Goal: Task Accomplishment & Management: Manage account settings

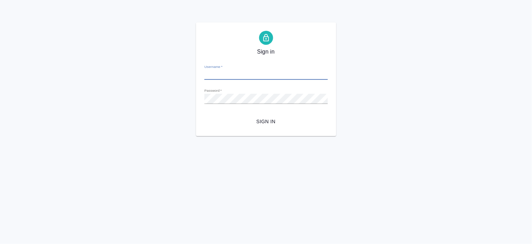
type input "a.bogomolova@awatera.com"
click at [256, 126] on span "Sign in" at bounding box center [266, 121] width 112 height 9
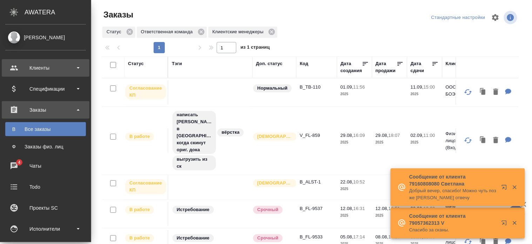
click at [19, 68] on div "Клиенты" at bounding box center [45, 68] width 81 height 11
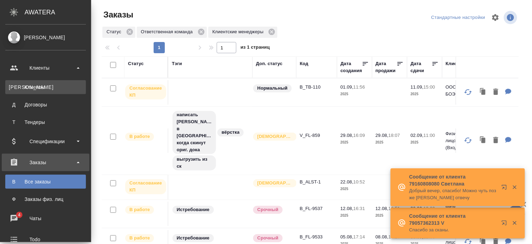
click at [29, 85] on div "Клиенты" at bounding box center [46, 87] width 74 height 7
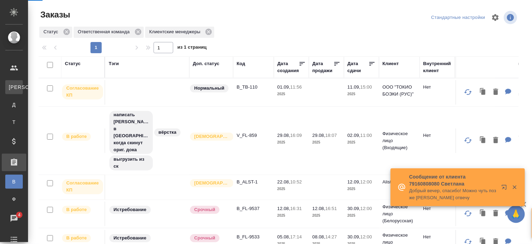
select select "RU"
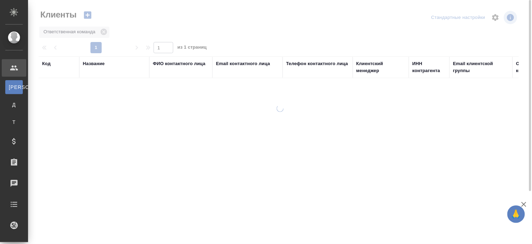
click at [443, 212] on div at bounding box center [280, 174] width 504 height 139
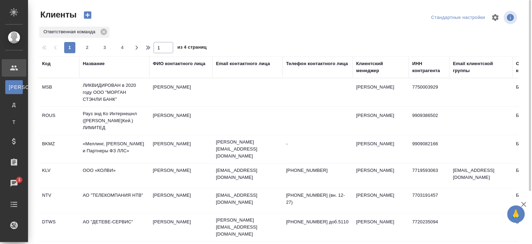
click at [248, 61] on div "Email контактного лица" at bounding box center [243, 63] width 54 height 7
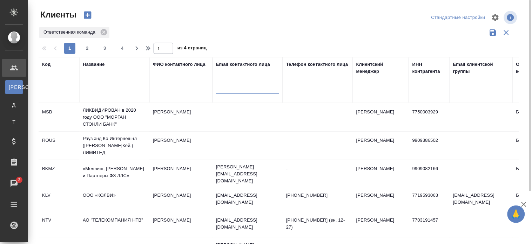
click at [235, 88] on input "text" at bounding box center [247, 89] width 63 height 9
paste input "d.balta@dyninno.com"
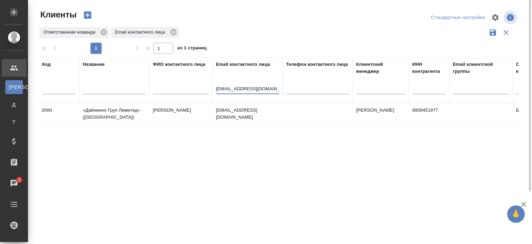
type input "d.balta@dyninno.com"
click at [264, 115] on td "d.balta@dyninno.com" at bounding box center [247, 115] width 70 height 25
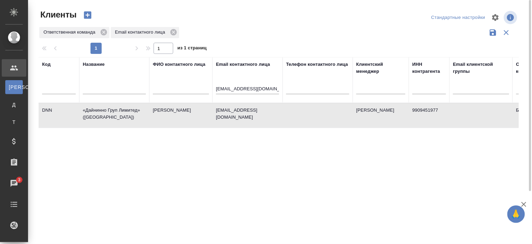
click at [264, 115] on td "d.balta@dyninno.com" at bounding box center [247, 115] width 70 height 25
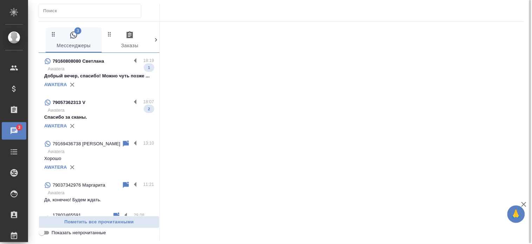
click at [92, 121] on p "Спасибо за сканы." at bounding box center [99, 117] width 110 height 7
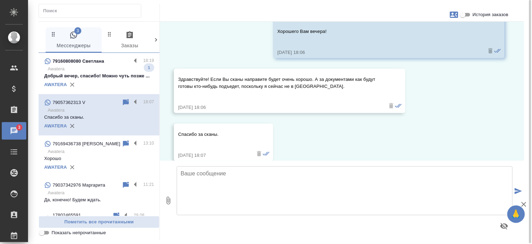
scroll to position [401, 0]
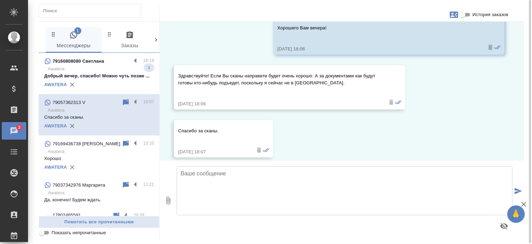
drag, startPoint x: 515, startPoint y: 143, endPoint x: 520, endPoint y: 136, distance: 8.8
click at [517, 128] on div "01.09, понедельник Антонова Кристина (менеджер) Виктория, добрый вечер! Почему-…" at bounding box center [342, 91] width 364 height 139
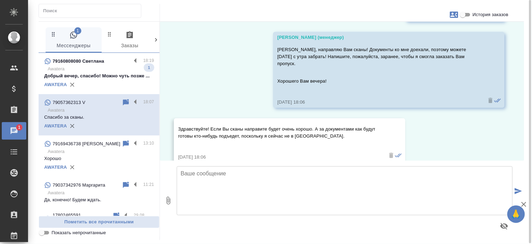
scroll to position [333, 0]
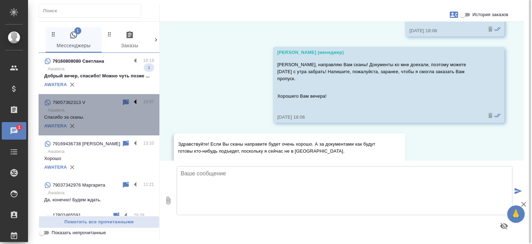
click at [131, 107] on label at bounding box center [137, 103] width 12 height 8
click at [0, 0] on input "checkbox" at bounding box center [0, 0] width 0 height 0
click at [104, 107] on icon at bounding box center [108, 103] width 8 height 8
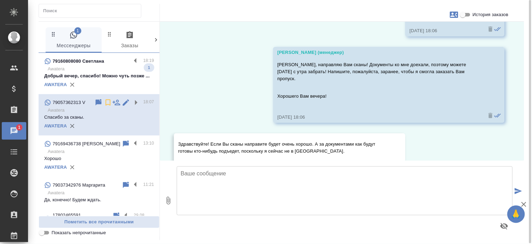
click at [96, 80] on p "Добрый вечер, спасибо! Можно чуть позже ..." at bounding box center [99, 76] width 110 height 7
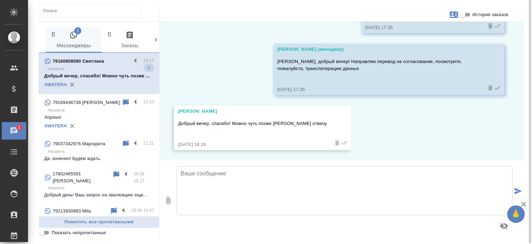
scroll to position [118, 0]
click at [131, 59] on label at bounding box center [137, 61] width 12 height 8
click at [0, 0] on input "checkbox" at bounding box center [0, 0] width 0 height 0
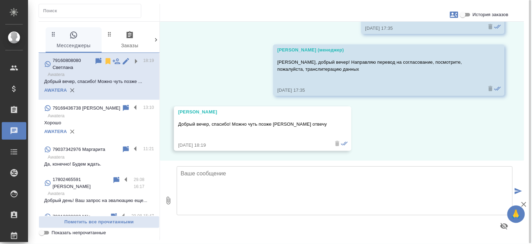
click at [97, 61] on div at bounding box center [118, 64] width 49 height 14
click at [106, 62] on icon at bounding box center [108, 61] width 5 height 6
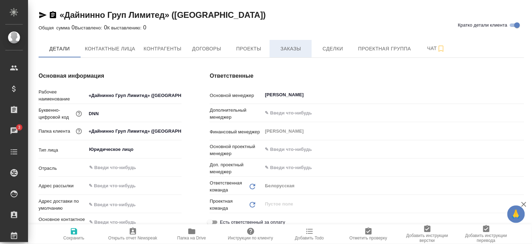
click at [289, 48] on span "Заказы" at bounding box center [291, 49] width 34 height 9
type textarea "x"
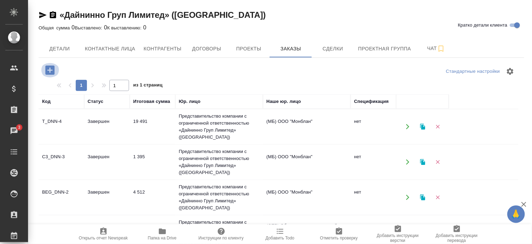
click at [47, 70] on icon "button" at bounding box center [49, 70] width 9 height 9
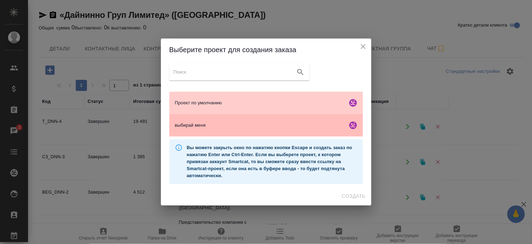
click at [260, 124] on span "выбирай меня" at bounding box center [260, 125] width 170 height 7
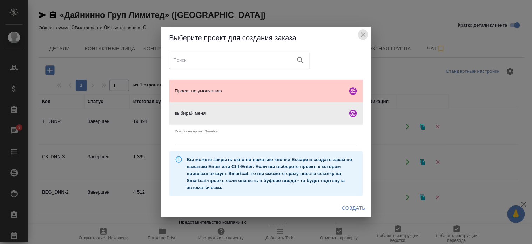
click at [361, 37] on icon "close" at bounding box center [363, 35] width 8 height 8
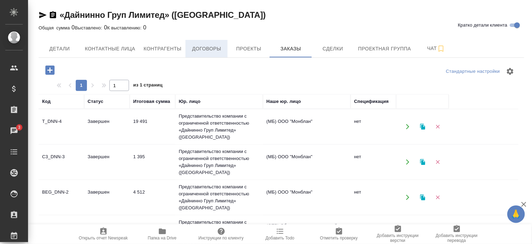
click at [202, 53] on span "Договоры" at bounding box center [207, 49] width 34 height 9
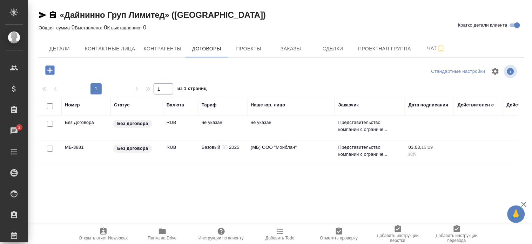
click at [250, 150] on td "(МБ) ООО "Монблан"" at bounding box center [291, 153] width 88 height 25
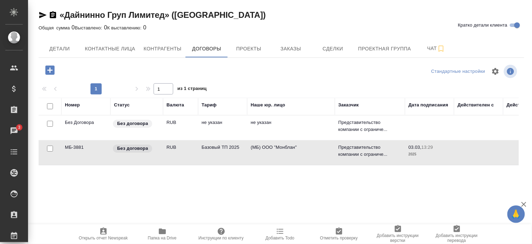
click at [250, 150] on td "(МБ) ООО "Монблан"" at bounding box center [291, 153] width 88 height 25
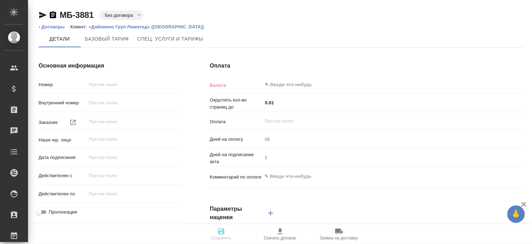
type input "МБ-3881"
type input "Представительство компании с ограниченной ответственностью «Дайнинно Груп Лимит…"
type input "(МБ) ООО "Монблан""
type input "[DATE] 13:29"
type input "RUB"
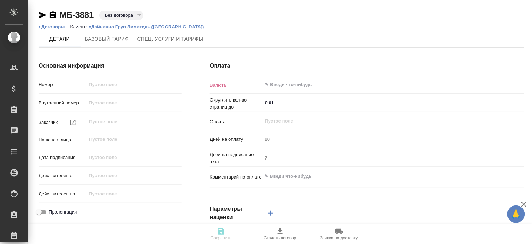
type input "После выставления счета"
type textarea "x"
type input "russian2"
type input "basic"
type input "manual"
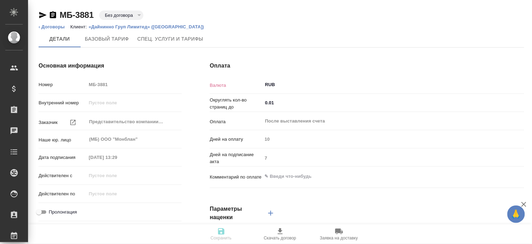
type input "client"
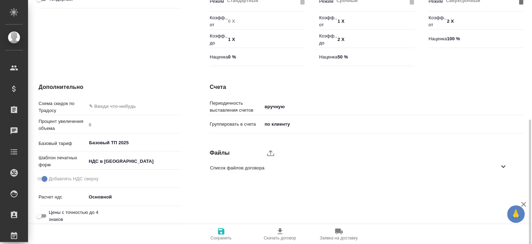
scroll to position [232, 0]
click at [139, 144] on input "Базовый ТП 2025" at bounding box center [122, 142] width 68 height 8
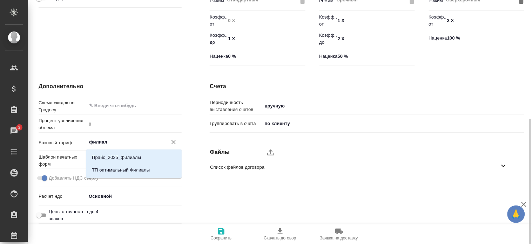
type input "филиалы"
click at [159, 157] on li "Прайс_2025_филиалы" at bounding box center [133, 157] width 95 height 13
type textarea "x"
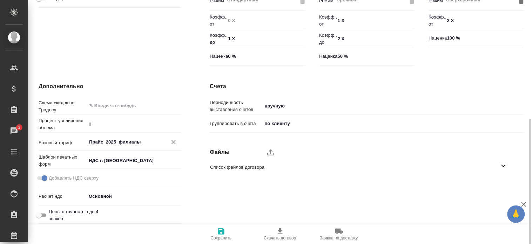
type input "Прайс_2025_филиалы"
click at [215, 226] on button "Сохранить" at bounding box center [221, 235] width 59 height 20
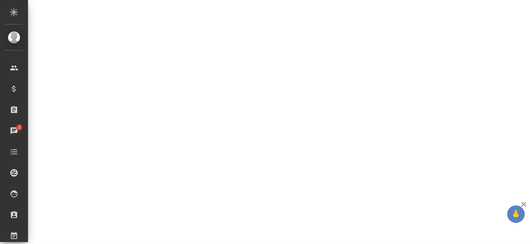
click at [215, 228] on div ".cls-1 fill:#fff; AWATERA Bogomolova Anastasiya Клиенты Спецификации Заказы 3 Ч…" at bounding box center [266, 122] width 532 height 244
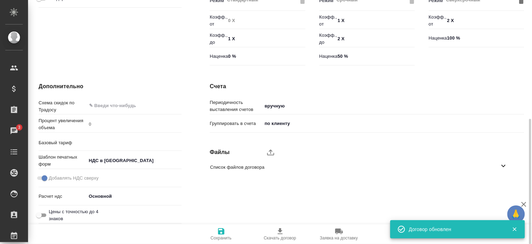
type input "Прайс_2025_филиалы"
click at [237, 187] on div "Счета Периодичность выставления счетов вручную manual Группировать в счета по к…" at bounding box center [367, 154] width 343 height 172
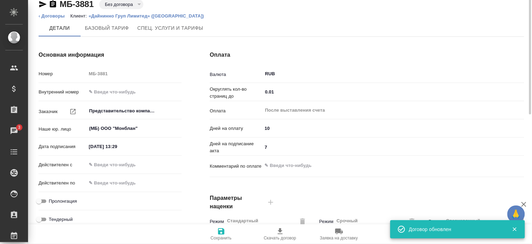
scroll to position [0, 0]
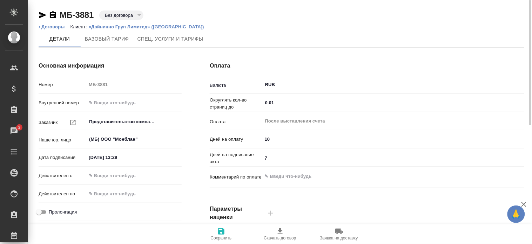
click at [157, 27] on p "«Дайнинно Груп Лимитед» ([GEOGRAPHIC_DATA])" at bounding box center [149, 26] width 121 height 5
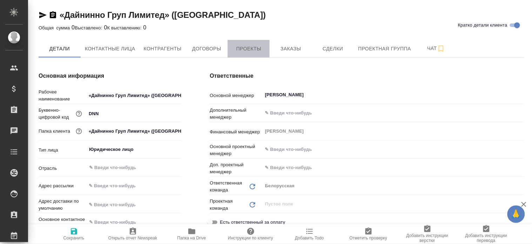
click at [247, 46] on span "Проекты" at bounding box center [249, 49] width 34 height 9
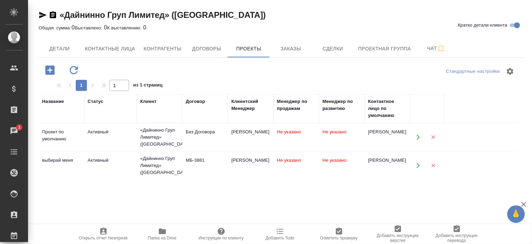
click at [262, 133] on div "[PERSON_NAME]" at bounding box center [250, 132] width 39 height 7
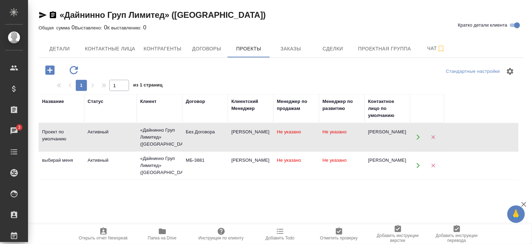
click at [262, 133] on div "[PERSON_NAME]" at bounding box center [250, 132] width 39 height 7
click at [198, 169] on td "МБ-3881" at bounding box center [205, 166] width 46 height 25
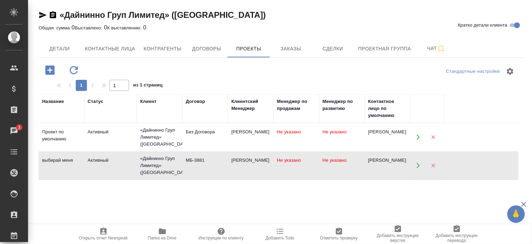
click at [198, 169] on td "МБ-3881" at bounding box center [205, 166] width 46 height 25
click at [295, 54] on button "Заказы" at bounding box center [291, 49] width 42 height 18
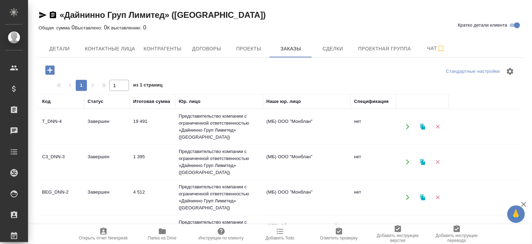
click at [45, 76] on button "button" at bounding box center [49, 70] width 19 height 14
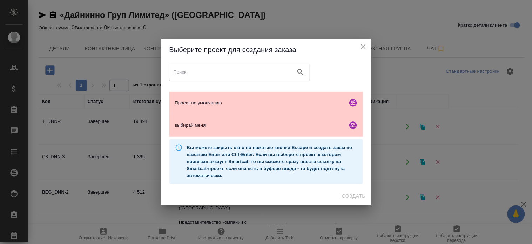
click at [359, 49] on icon "close" at bounding box center [363, 46] width 8 height 8
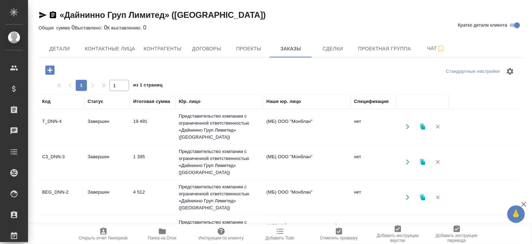
click at [320, 67] on div at bounding box center [282, 71] width 162 height 17
click at [120, 49] on span "Контактные лица" at bounding box center [110, 49] width 50 height 9
select select "RU"
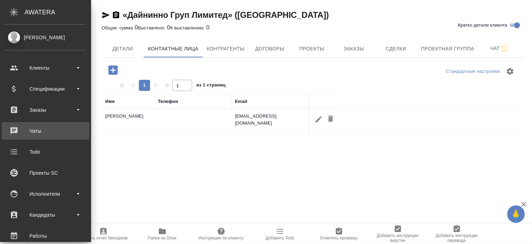
click at [16, 123] on link "0 Чаты" at bounding box center [46, 131] width 88 height 18
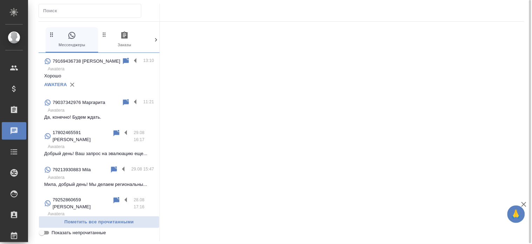
click at [70, 168] on p "79213930883 Mila" at bounding box center [72, 170] width 38 height 7
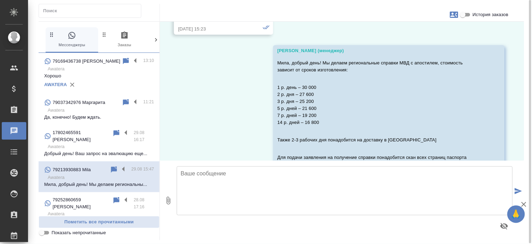
scroll to position [548, 0]
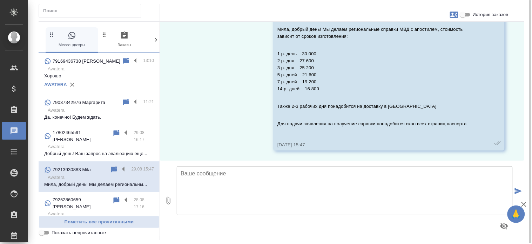
click at [119, 166] on div at bounding box center [125, 170] width 12 height 8
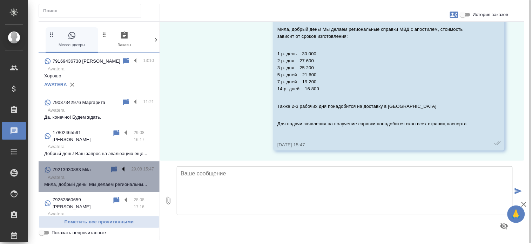
click at [119, 166] on label at bounding box center [125, 170] width 12 height 8
click at [0, 0] on input "checkbox" at bounding box center [0, 0] width 0 height 0
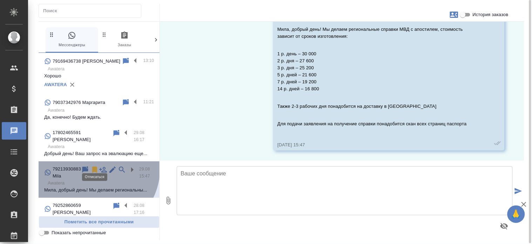
click at [90, 166] on icon at bounding box center [94, 170] width 8 height 8
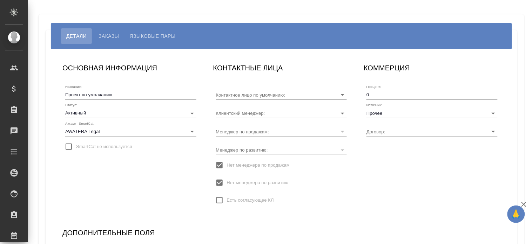
type input "[PERSON_NAME]"
type input "Без Договора"
type input "[PERSON_NAME]"
click at [133, 115] on body "🙏 .cls-1 fill:#fff; AWATERA [PERSON_NAME] Спецификации Заказы Чаты Todo Проекты…" at bounding box center [266, 122] width 532 height 244
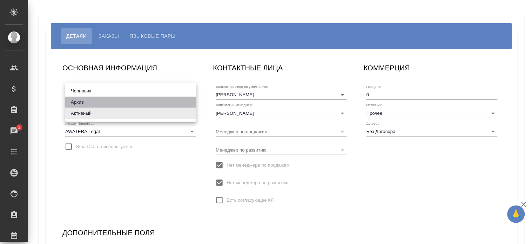
click at [151, 103] on li "Архив" at bounding box center [130, 102] width 131 height 11
type input "archive"
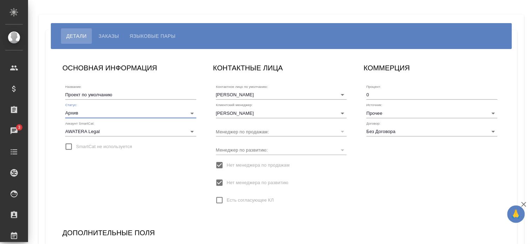
click at [134, 184] on div "ОСНОВНАЯ ИНФОРМАЦИЯ Название: Проект по умолчанию Статус: Архив archive Аккаунт…" at bounding box center [130, 137] width 151 height 165
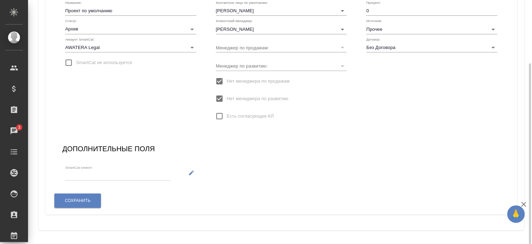
scroll to position [84, 0]
click at [83, 194] on button "Сохранить" at bounding box center [77, 201] width 47 height 14
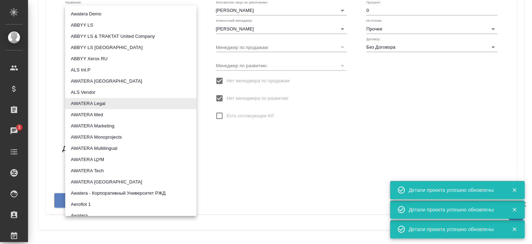
drag, startPoint x: 107, startPoint y: 45, endPoint x: 77, endPoint y: 48, distance: 29.9
click at [77, 48] on body "🙏 .cls-1 fill:#fff; AWATERA Bogomolova Anastasiya Клиенты Спецификации Заказы 3…" at bounding box center [266, 122] width 532 height 244
click at [94, 103] on li "AWATERA Legal" at bounding box center [130, 103] width 131 height 11
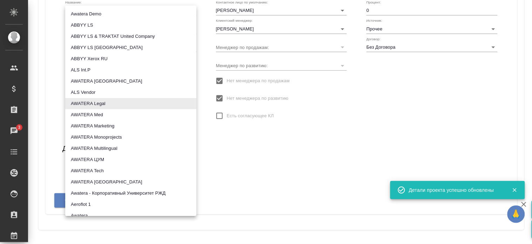
drag, startPoint x: 107, startPoint y: 46, endPoint x: 64, endPoint y: 45, distance: 42.8
click at [64, 45] on body "🙏 .cls-1 fill:#fff; AWATERA Bogomolova Anastasiya Клиенты Спецификации Заказы 3…" at bounding box center [266, 122] width 532 height 244
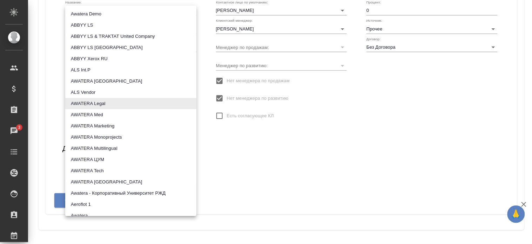
click at [239, 152] on div at bounding box center [266, 122] width 532 height 244
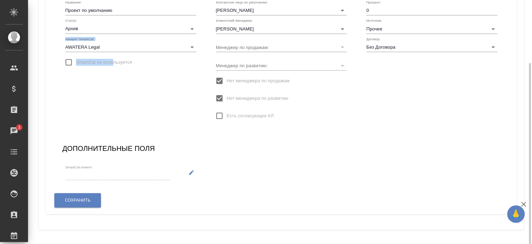
drag, startPoint x: 62, startPoint y: 46, endPoint x: 113, endPoint y: 55, distance: 51.7
click at [113, 55] on div "Название: Проект по умолчанию Статус: Архив archive Аккаунт SmartCat: AWATERA L…" at bounding box center [130, 34] width 137 height 81
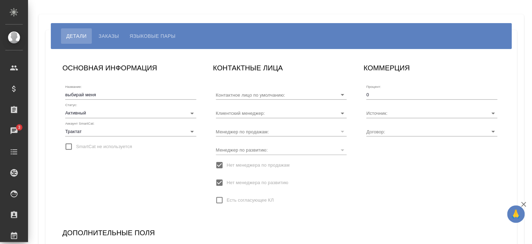
click at [142, 128] on body "🙏 .cls-1 fill:#fff; AWATERA [PERSON_NAME] Спецификации Заказы 3 Чаты Todo Проек…" at bounding box center [266, 122] width 532 height 244
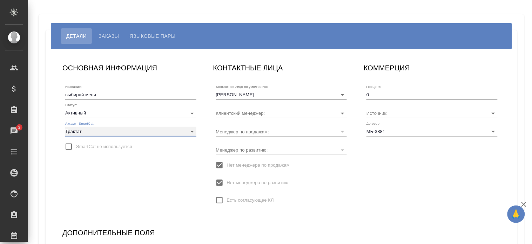
type input "[PERSON_NAME]"
type input "МБ-3881"
type input "[PERSON_NAME]"
click at [157, 199] on div "ОСНОВНАЯ ИНФОРМАЦИЯ Название: выбирай меня Статус: Активный active Аккаунт Smar…" at bounding box center [130, 137] width 151 height 165
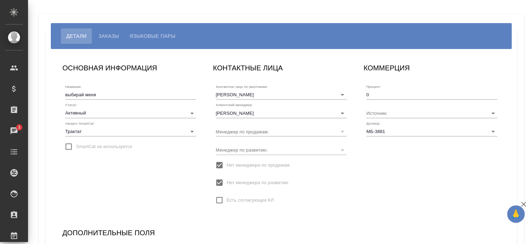
click at [151, 202] on div "ОСНОВНАЯ ИНФОРМАЦИЯ Название: выбирай меня Статус: Активный active Аккаунт Smar…" at bounding box center [130, 137] width 151 height 165
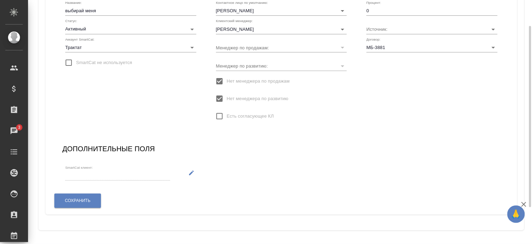
scroll to position [84, 0]
click at [176, 124] on div "ОСНОВНАЯ ИНФОРМАЦИЯ Название: выбирай меня Статус: Активный active Аккаунт Smar…" at bounding box center [130, 53] width 151 height 165
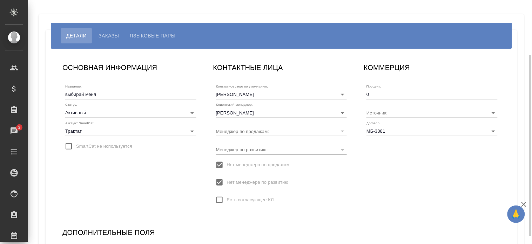
scroll to position [0, 0]
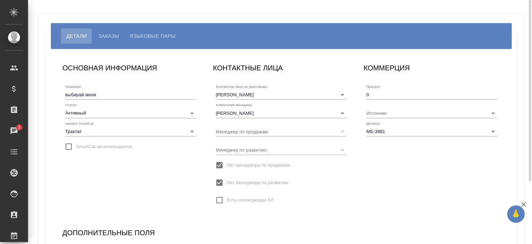
click at [166, 33] on span "Языковые пары" at bounding box center [153, 36] width 46 height 8
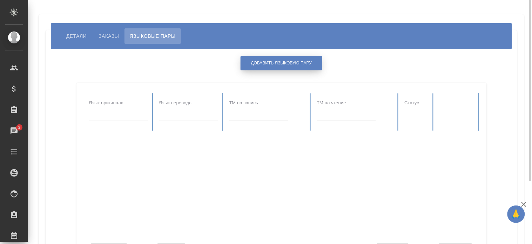
click at [289, 57] on button "Добавить языковую пару" at bounding box center [282, 63] width 82 height 14
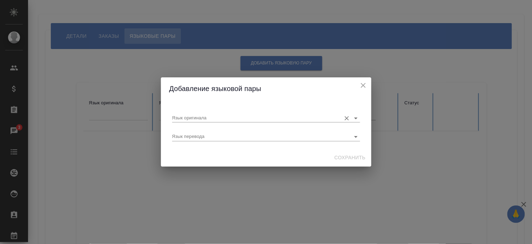
click at [237, 117] on input "Язык оригинала" at bounding box center [254, 118] width 165 height 8
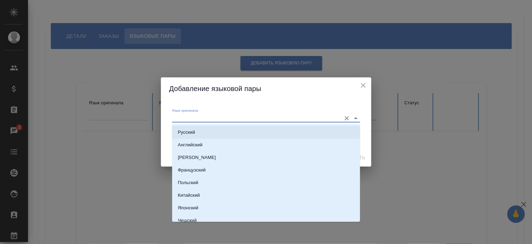
click at [230, 132] on li "Русский" at bounding box center [266, 132] width 188 height 13
type input "Русский"
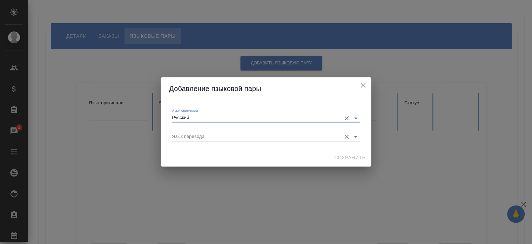
click at [238, 133] on input "Язык перевода" at bounding box center [254, 137] width 165 height 8
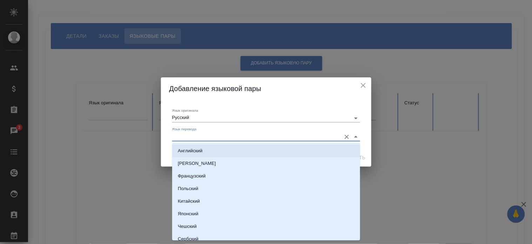
click at [239, 146] on li "Английский" at bounding box center [266, 151] width 188 height 13
type input "Английский"
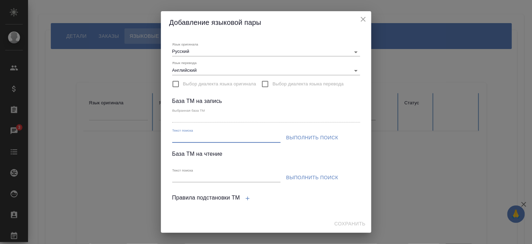
click at [237, 138] on input "Текст поиска" at bounding box center [226, 138] width 108 height 9
type input "дайнино"
click at [304, 135] on span "Выполнить поиск" at bounding box center [312, 138] width 52 height 9
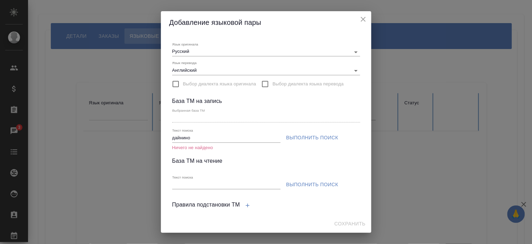
click at [247, 186] on input "Текст поиска" at bounding box center [226, 185] width 108 height 9
type input "дайнино"
click at [358, 21] on button "close" at bounding box center [363, 19] width 11 height 11
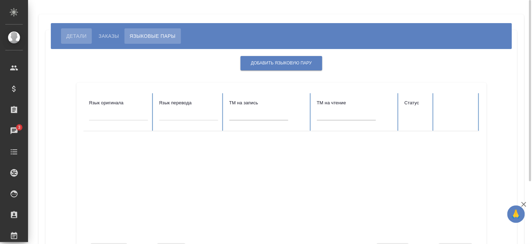
click at [70, 36] on span "Детали" at bounding box center [76, 36] width 20 height 8
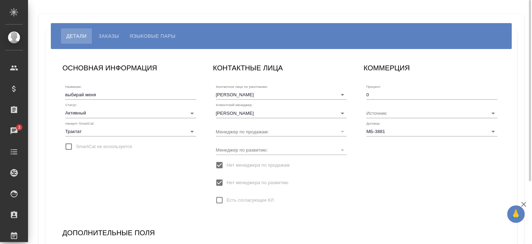
click at [107, 133] on body "🙏 .cls-1 fill:#fff; AWATERA [PERSON_NAME] Спецификации Заказы 3 Чаты Todo Проек…" at bounding box center [266, 122] width 532 height 244
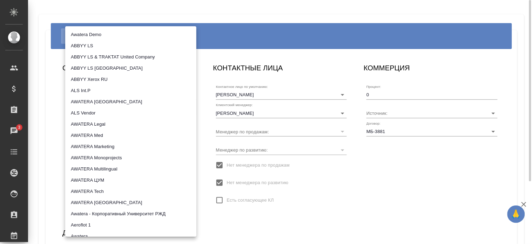
scroll to position [407, 0]
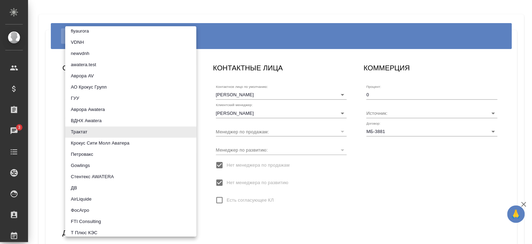
click at [255, 226] on div at bounding box center [266, 122] width 532 height 244
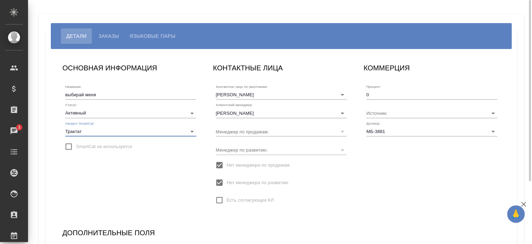
click at [97, 129] on body "🙏 .cls-1 fill:#fff; AWATERA [PERSON_NAME] Спецификации Заказы 3 Чаты Todo Проек…" at bounding box center [266, 122] width 532 height 244
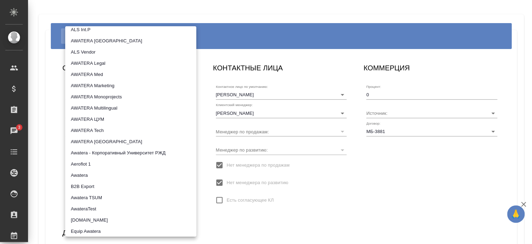
scroll to position [60, 0]
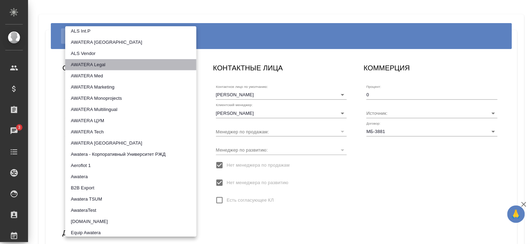
click at [147, 67] on li "AWATERA Legal" at bounding box center [130, 64] width 131 height 11
type input "5ee72f349385e241e0590260"
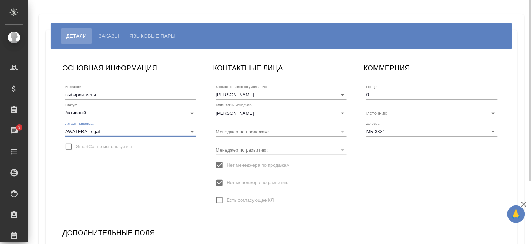
click at [146, 183] on div "ОСНОВНАЯ ИНФОРМАЦИЯ Название: выбирай меня Статус: Активный active Аккаунт Smar…" at bounding box center [130, 137] width 151 height 165
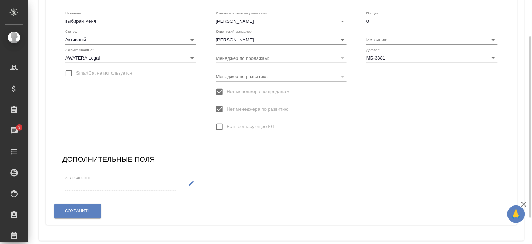
scroll to position [84, 0]
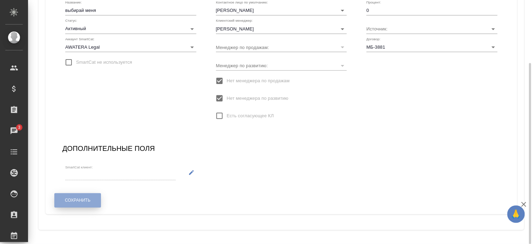
click at [97, 198] on button "Сохранить" at bounding box center [77, 201] width 47 height 14
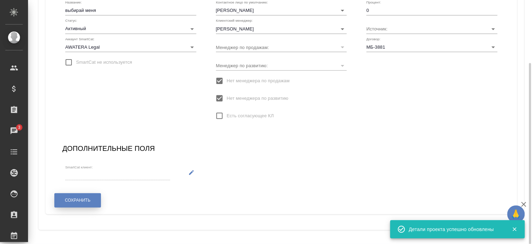
click at [97, 198] on button "Сохранить" at bounding box center [77, 201] width 47 height 14
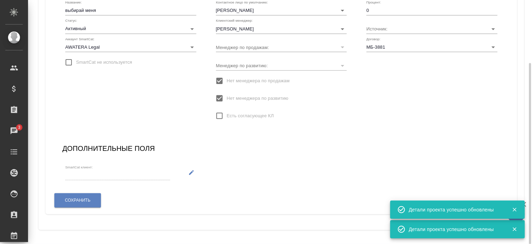
click at [191, 172] on icon "button" at bounding box center [191, 172] width 5 height 5
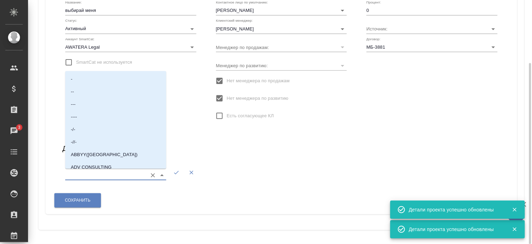
click at [138, 173] on input "SmartCat клиент:" at bounding box center [104, 175] width 79 height 9
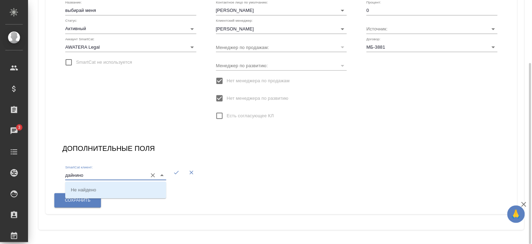
type input "дайнино"
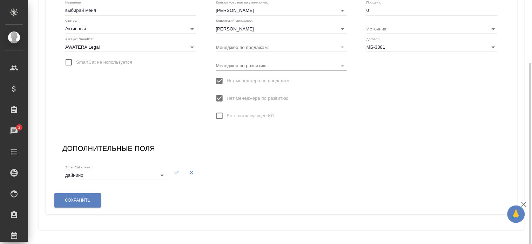
click at [53, 202] on div "Сохранить" at bounding box center [281, 200] width 460 height 23
click at [181, 107] on div "ОСНОВНАЯ ИНФОРМАЦИЯ Название: выбирай меня Статус: Активный active Аккаунт Smar…" at bounding box center [130, 53] width 151 height 165
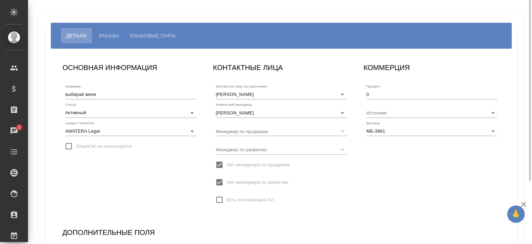
scroll to position [0, 0]
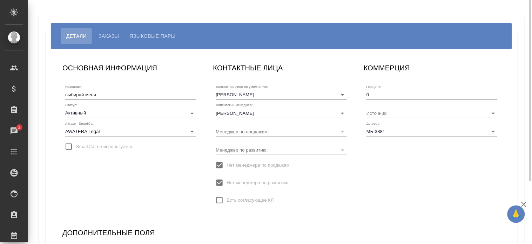
click at [155, 38] on span "Языковые пары" at bounding box center [153, 36] width 46 height 8
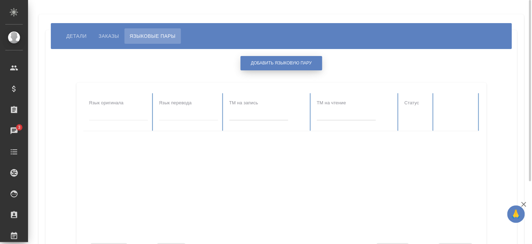
click at [254, 61] on span "Добавить языковую пару" at bounding box center [281, 63] width 61 height 6
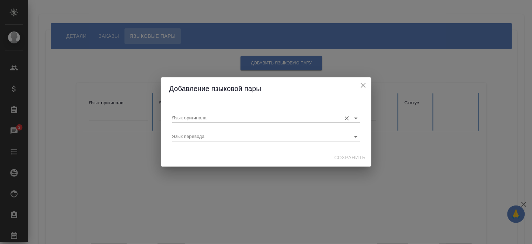
click at [226, 120] on input "Язык оригинала" at bounding box center [254, 118] width 165 height 8
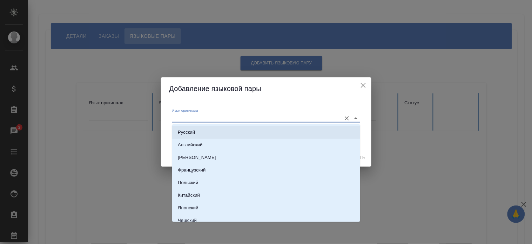
click at [219, 132] on li "Русский" at bounding box center [266, 132] width 188 height 13
type input "Русский"
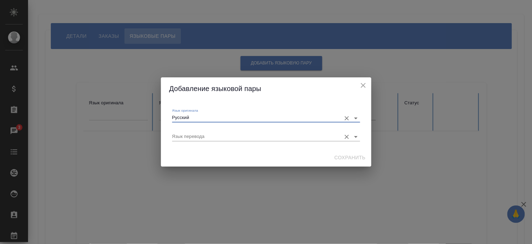
click at [219, 138] on input "Язык перевода" at bounding box center [254, 137] width 165 height 8
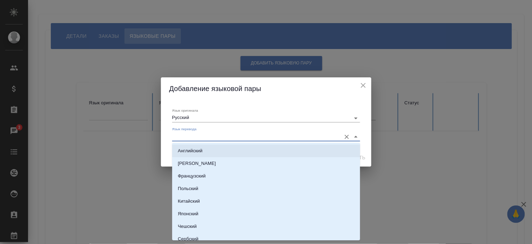
click at [215, 153] on li "Английский" at bounding box center [266, 151] width 188 height 13
type input "Английский"
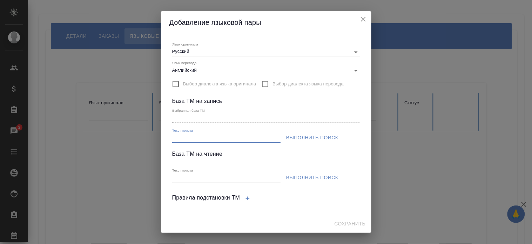
click at [250, 141] on input "Текст поиска" at bounding box center [226, 138] width 108 height 9
type input "дайнино"
click at [286, 137] on span "Выполнить поиск" at bounding box center [312, 138] width 52 height 9
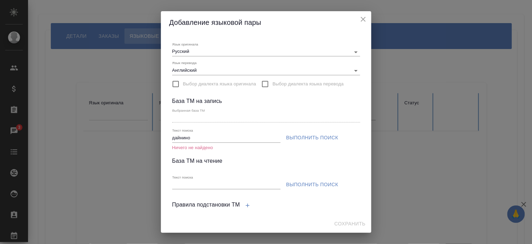
click at [358, 19] on button "close" at bounding box center [363, 19] width 11 height 11
